Goal: Task Accomplishment & Management: Complete application form

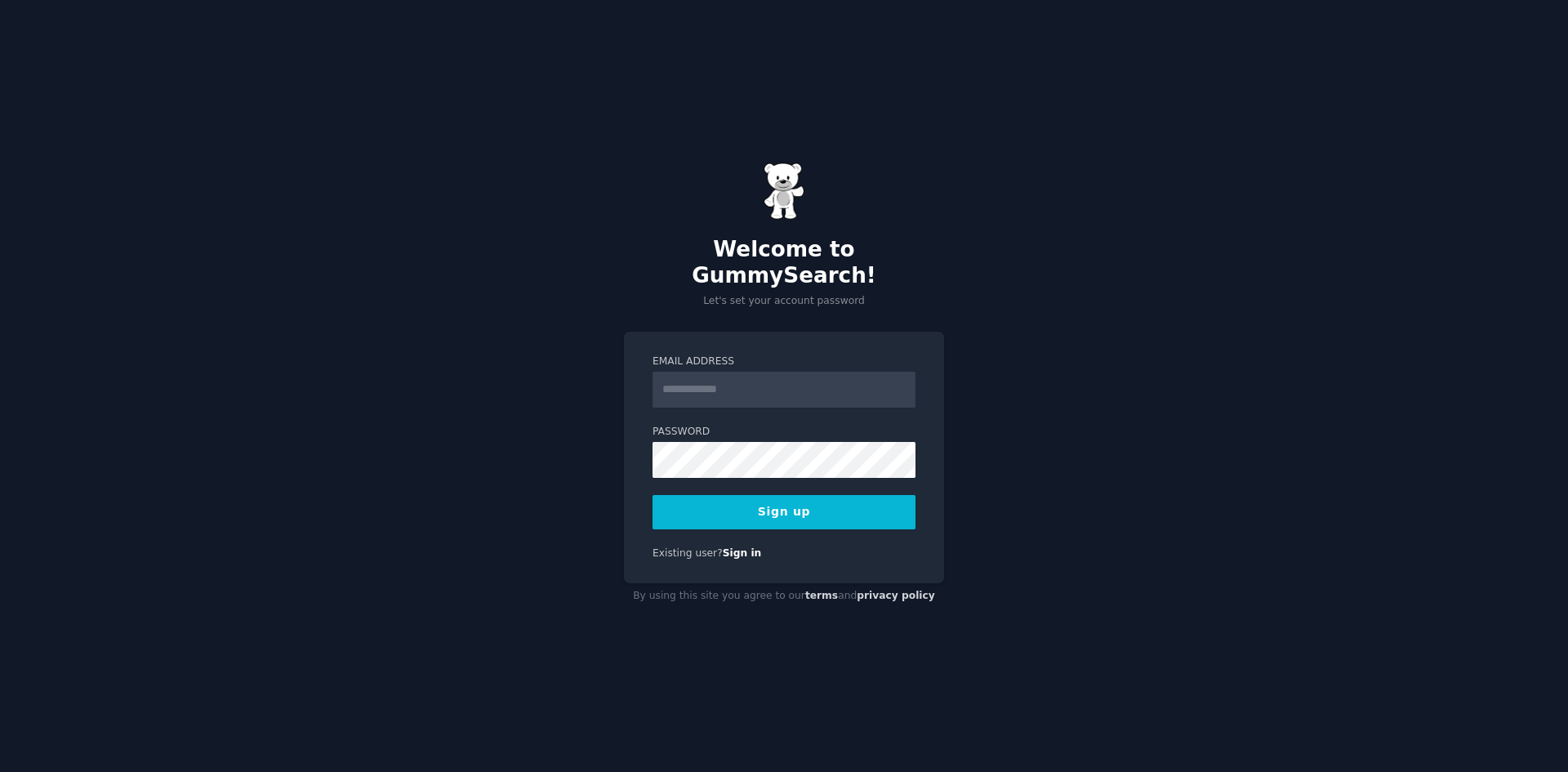
click at [704, 374] on input "Email Address" at bounding box center [784, 389] width 263 height 36
type input "**********"
click at [601, 443] on div "**********" at bounding box center [784, 386] width 1568 height 772
click at [649, 446] on div "**********" at bounding box center [784, 458] width 320 height 252
click at [702, 500] on button "Sign up" at bounding box center [784, 511] width 263 height 34
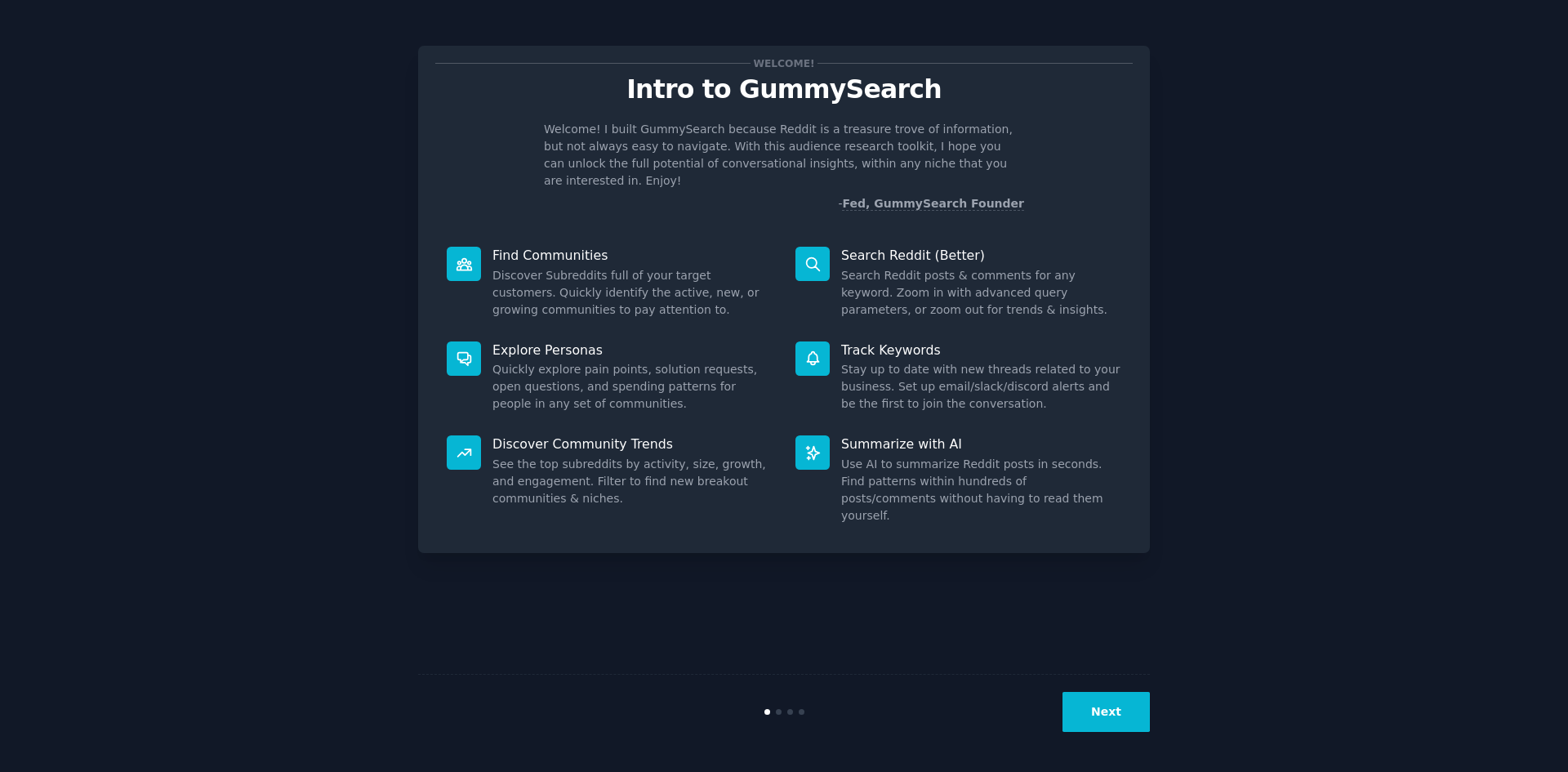
click at [457, 258] on icon at bounding box center [463, 263] width 15 height 11
click at [539, 267] on dd "Discover Subreddits full of your target customers. Quickly identify the active,…" at bounding box center [633, 292] width 280 height 52
drag, startPoint x: 539, startPoint y: 249, endPoint x: 537, endPoint y: 306, distance: 57.0
click at [539, 267] on dd "Discover Subreddits full of your target customers. Quickly identify the active,…" at bounding box center [633, 292] width 280 height 52
click at [537, 330] on div "Explore Personas Quickly explore pain points, solution requests, open questions…" at bounding box center [609, 377] width 348 height 95
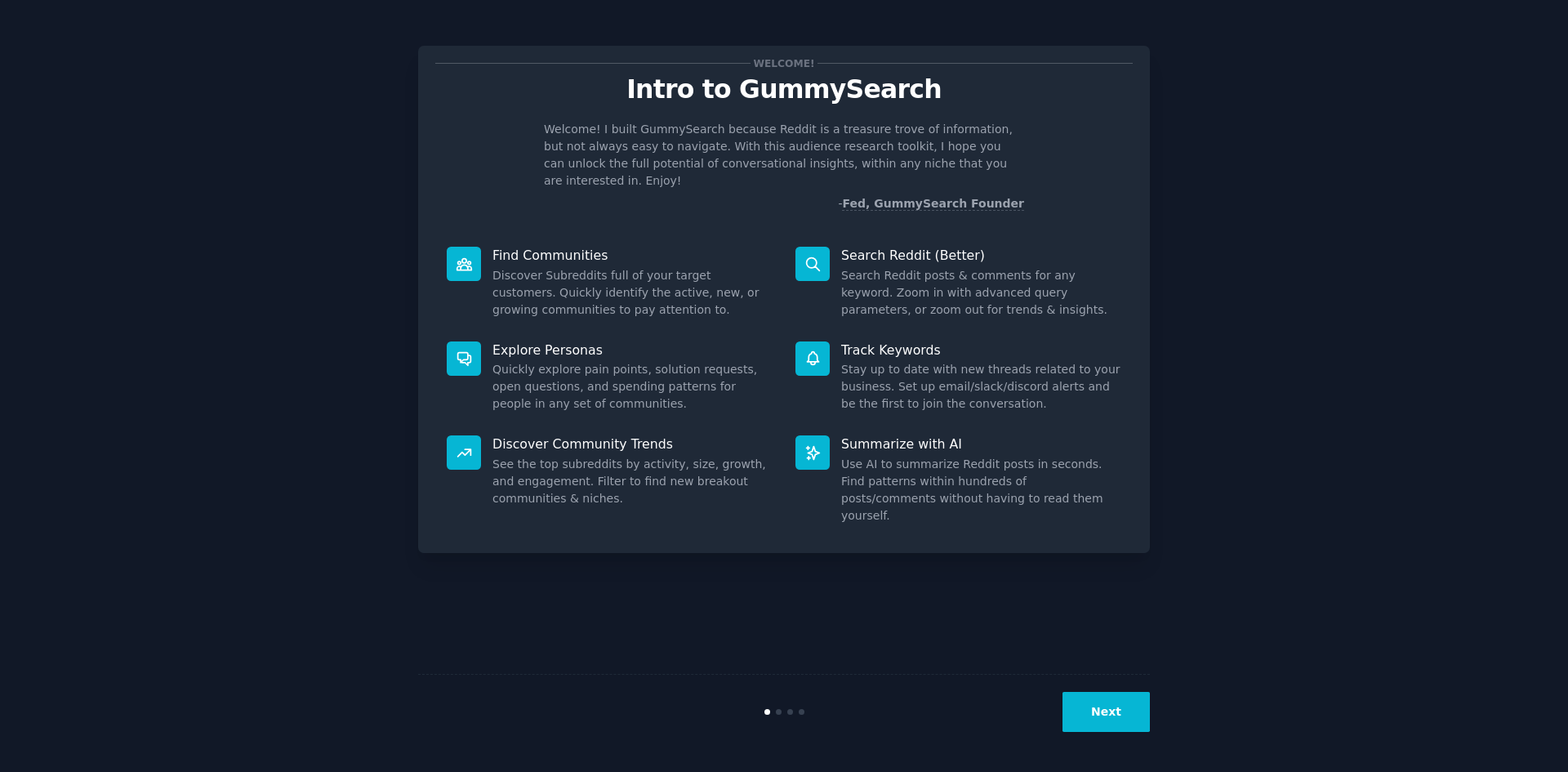
click at [1094, 712] on button "Next" at bounding box center [1107, 712] width 88 height 40
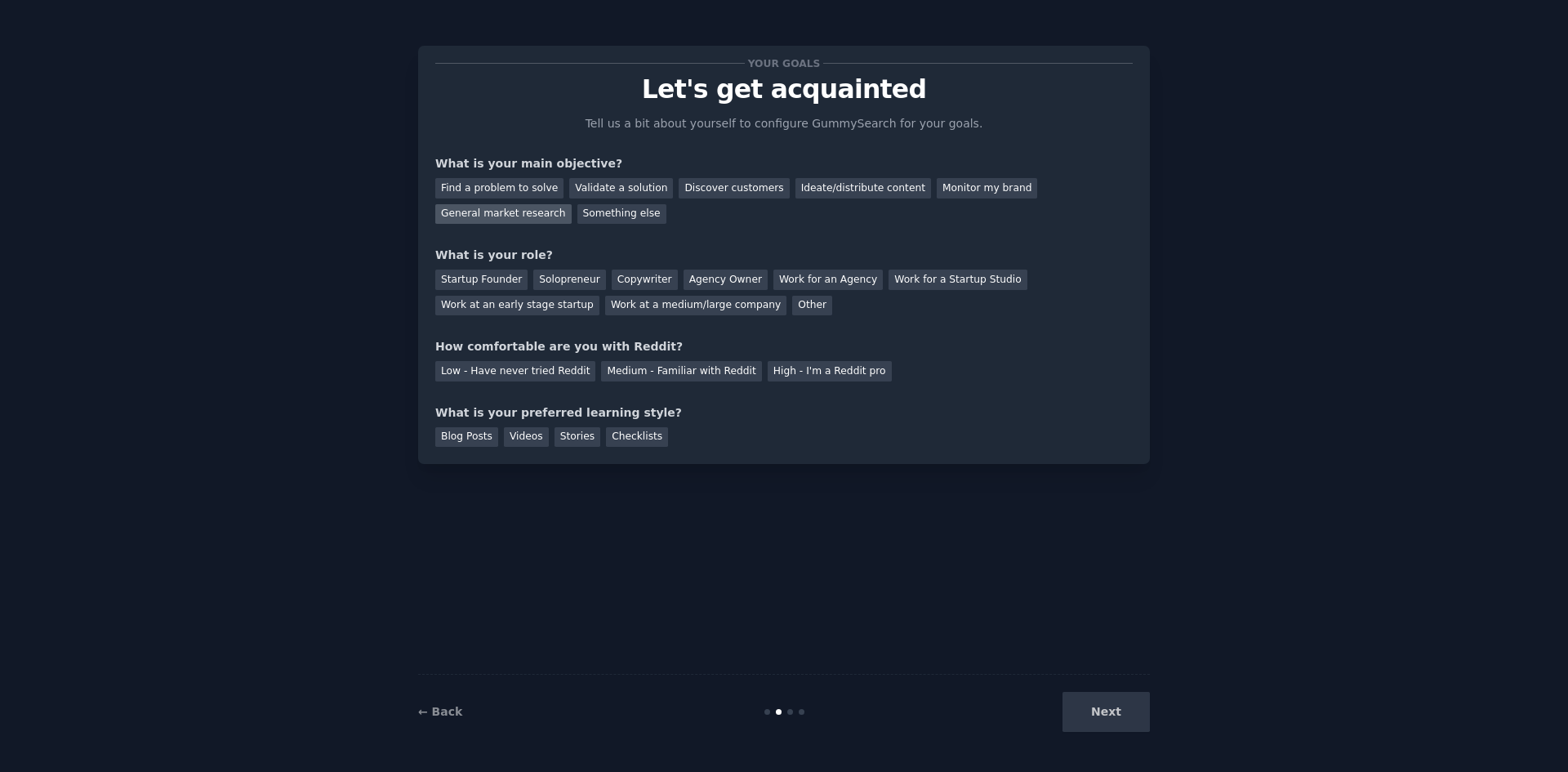
click at [572, 204] on div "General market research" at bounding box center [503, 214] width 137 height 20
click at [706, 193] on div "Discover customers" at bounding box center [734, 187] width 110 height 20
click at [572, 204] on div "General market research" at bounding box center [503, 214] width 137 height 20
click at [482, 285] on div "Startup Founder" at bounding box center [481, 279] width 92 height 20
click at [602, 373] on div "Medium - Familiar with Reddit" at bounding box center [681, 370] width 160 height 20
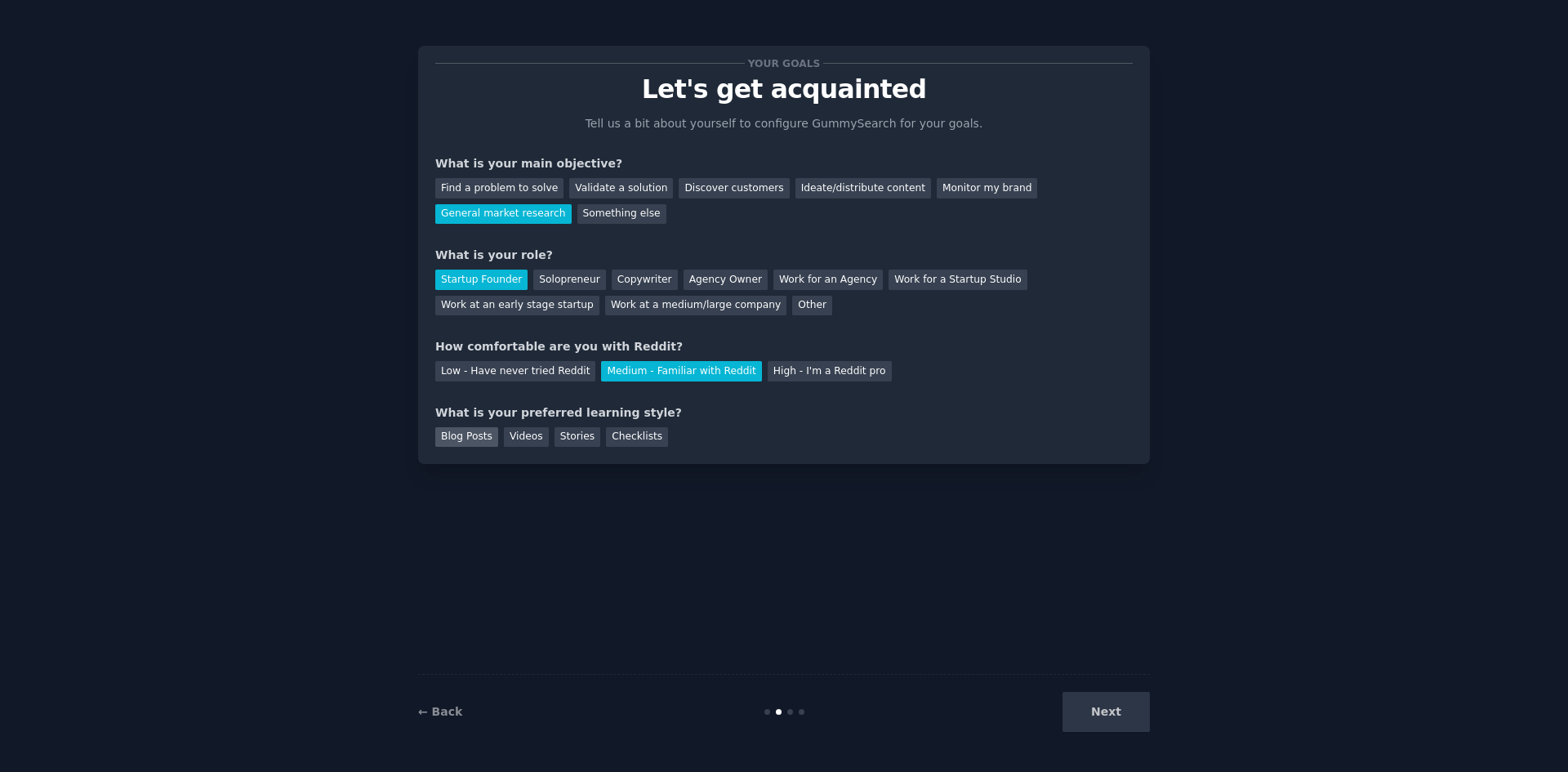
click at [473, 438] on div "Blog Posts" at bounding box center [467, 437] width 63 height 20
click at [518, 437] on div "Videos" at bounding box center [526, 437] width 45 height 20
click at [478, 437] on div "Blog Posts" at bounding box center [467, 437] width 63 height 20
click at [1114, 713] on button "Next" at bounding box center [1107, 712] width 88 height 40
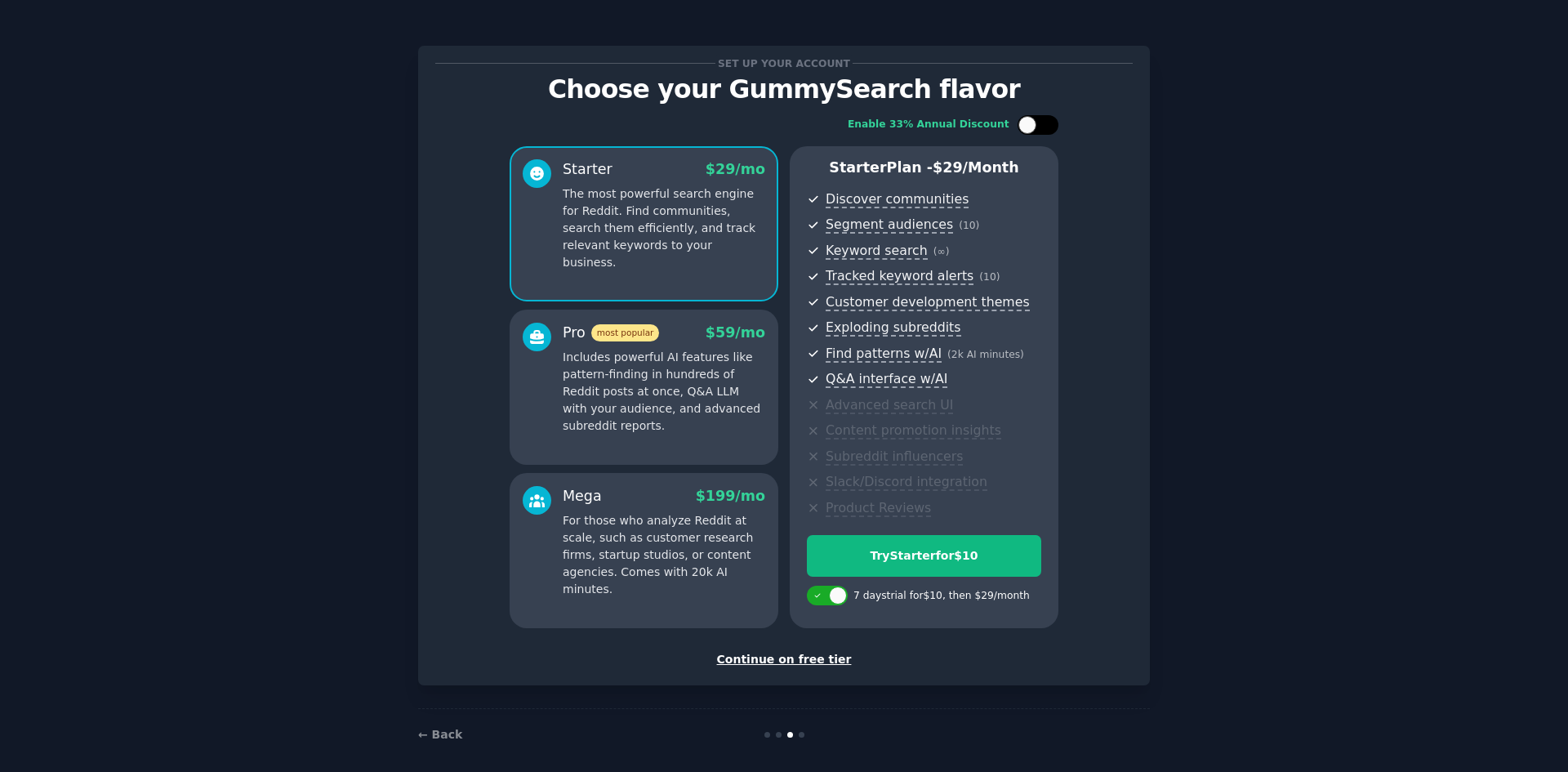
click at [1047, 123] on div at bounding box center [1045, 124] width 8 height 8
checkbox input "true"
